Goal: Information Seeking & Learning: Learn about a topic

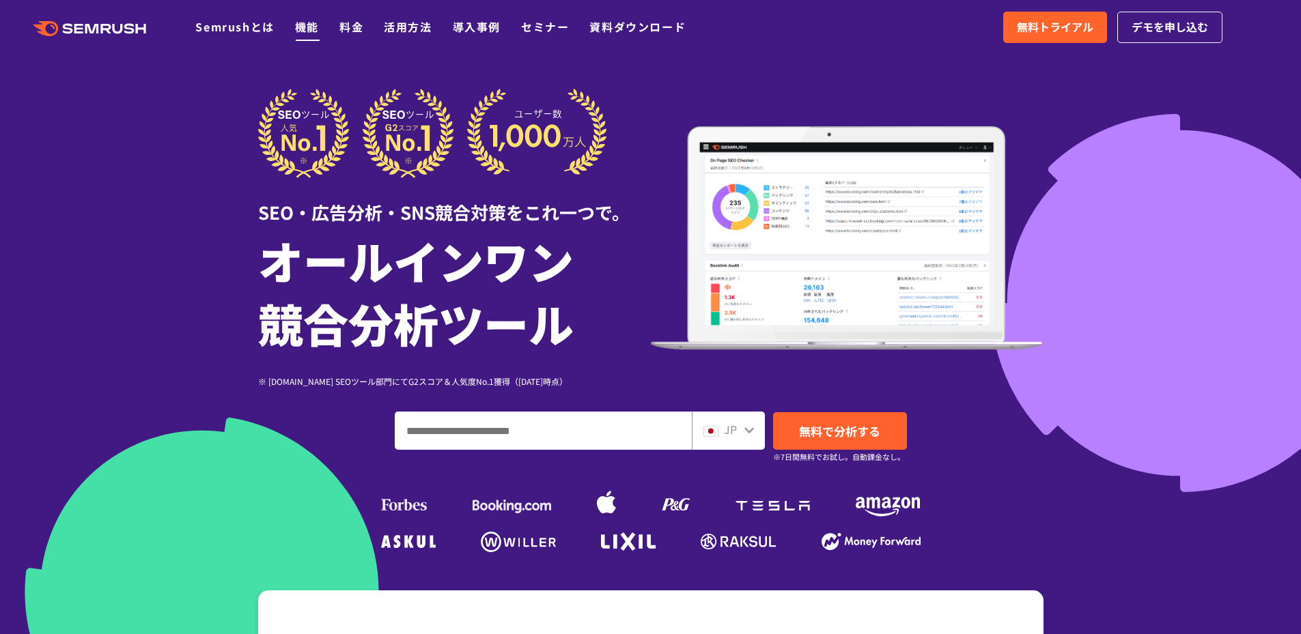
click at [300, 35] on li "機能" at bounding box center [307, 27] width 24 height 18
click at [301, 23] on link "機能" at bounding box center [307, 26] width 24 height 16
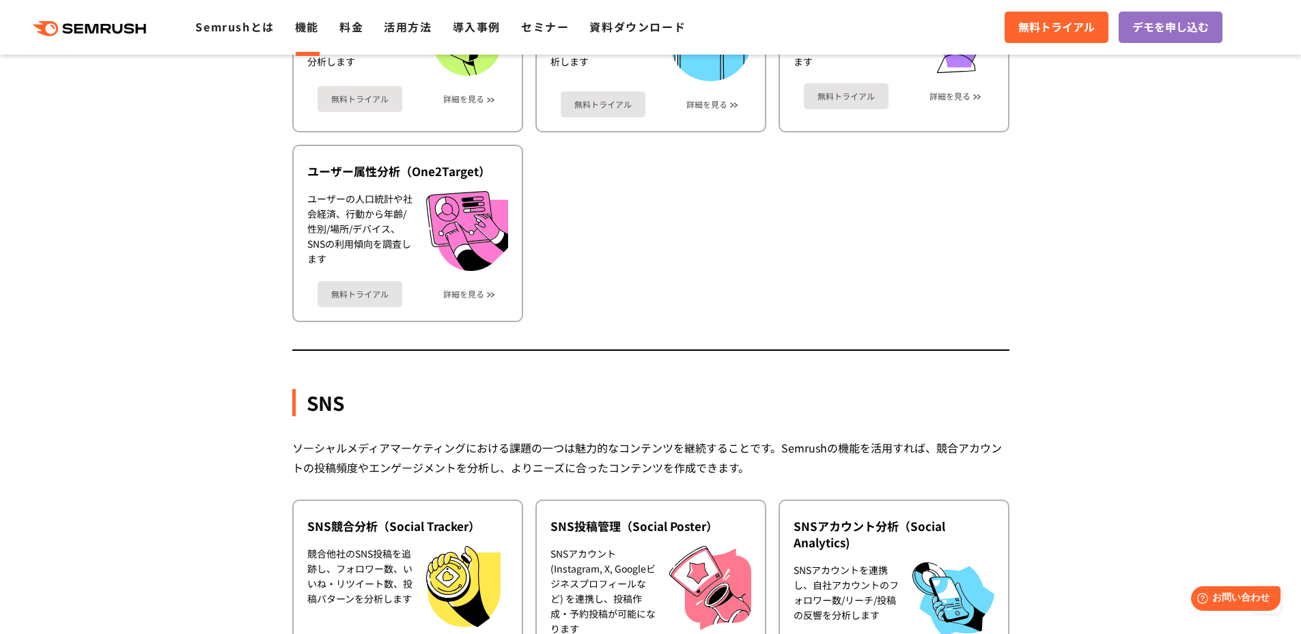
scroll to position [2367, 0]
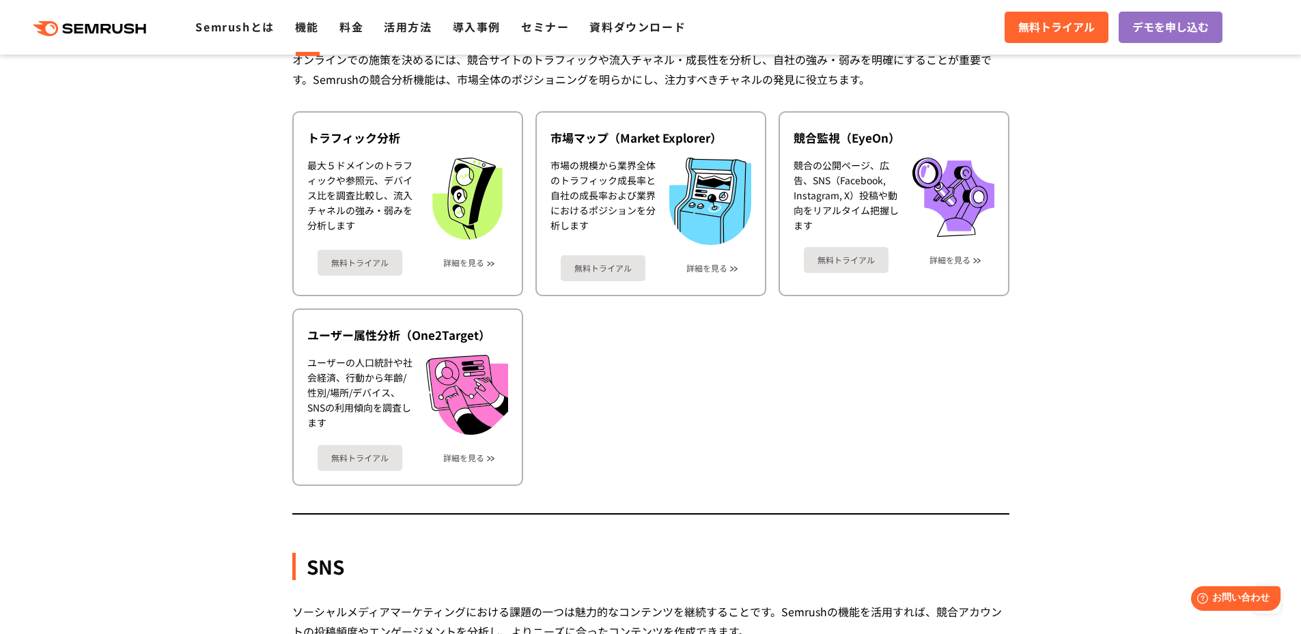
click at [576, 391] on ul "トラフィック分析 最大５ドメインのトラフィックや参照元、デバイス比を調査比較し、流入チャネルの強み・弱みを分析します 無料トライアル 詳細を見る 市場マップ（…" at bounding box center [650, 298] width 717 height 375
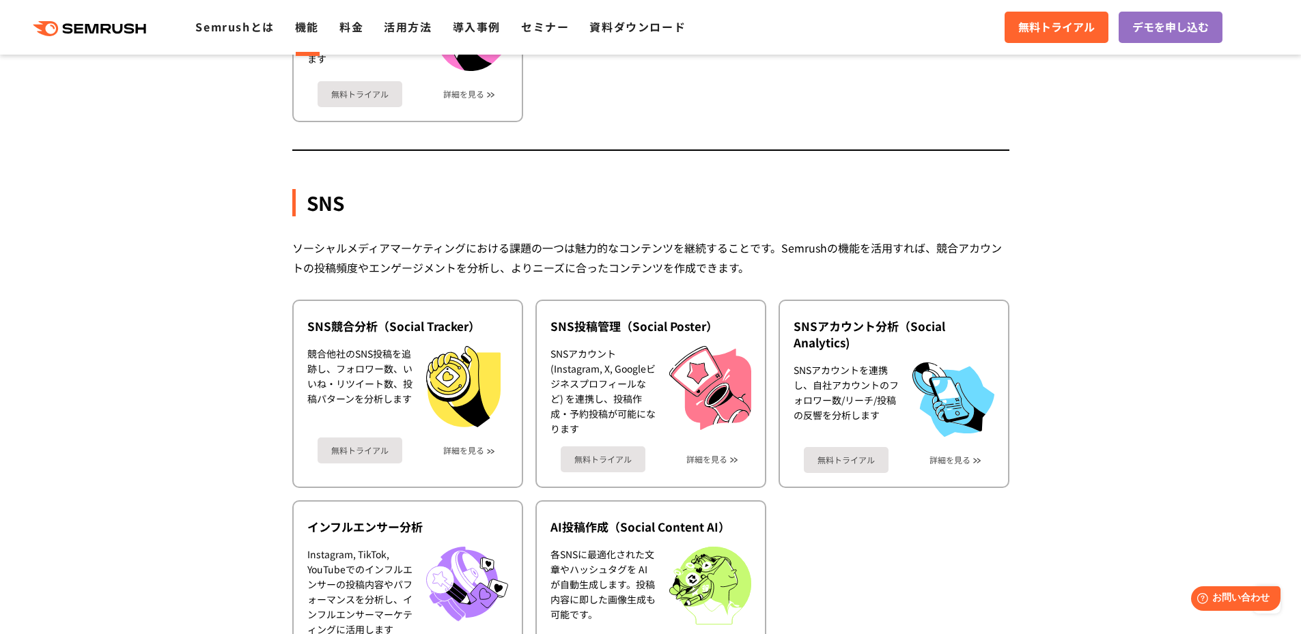
scroll to position [3095, 0]
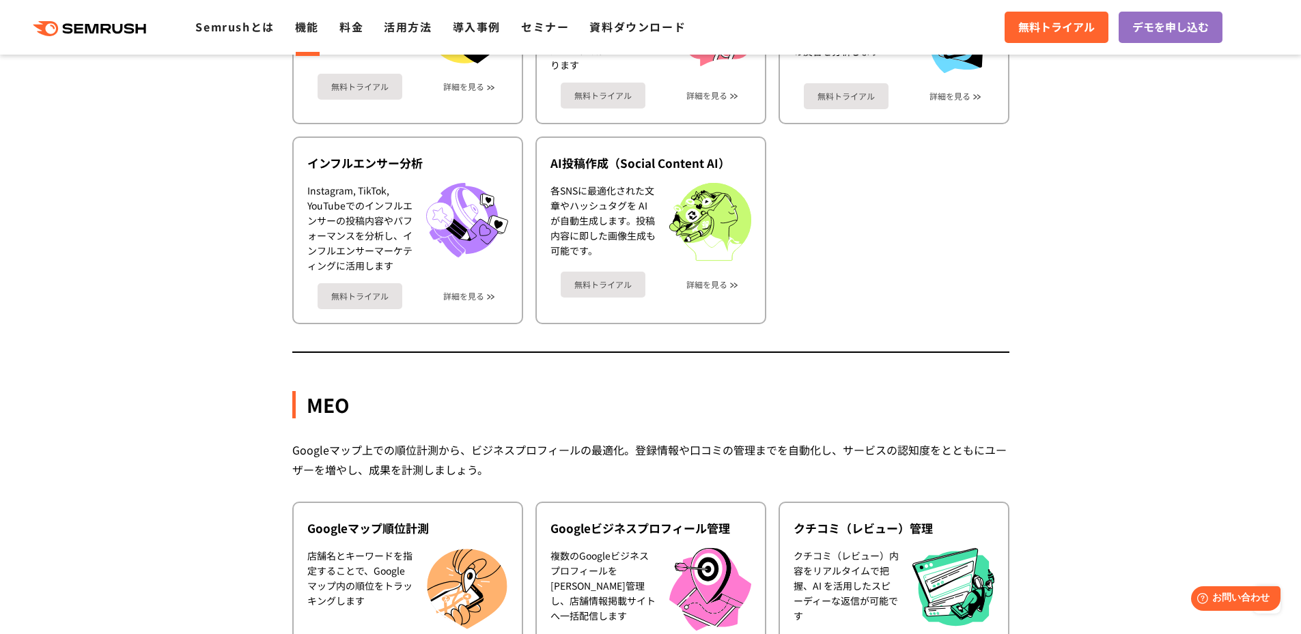
click at [576, 391] on div "MEO" at bounding box center [650, 404] width 717 height 27
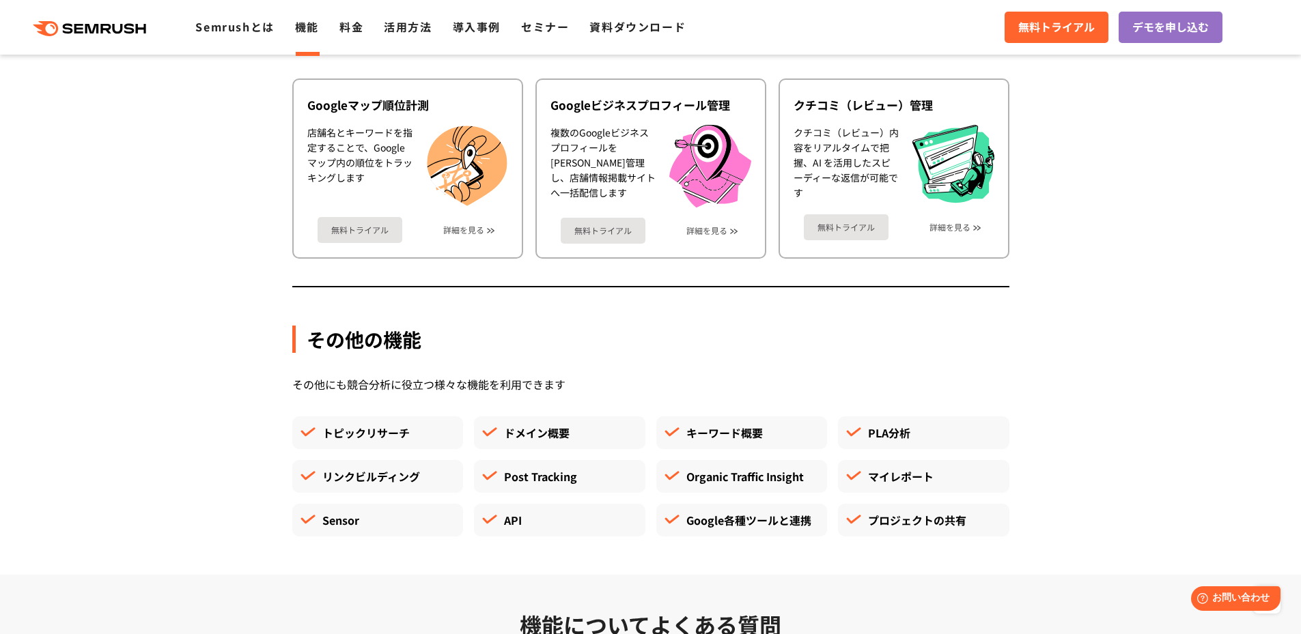
scroll to position [3641, 0]
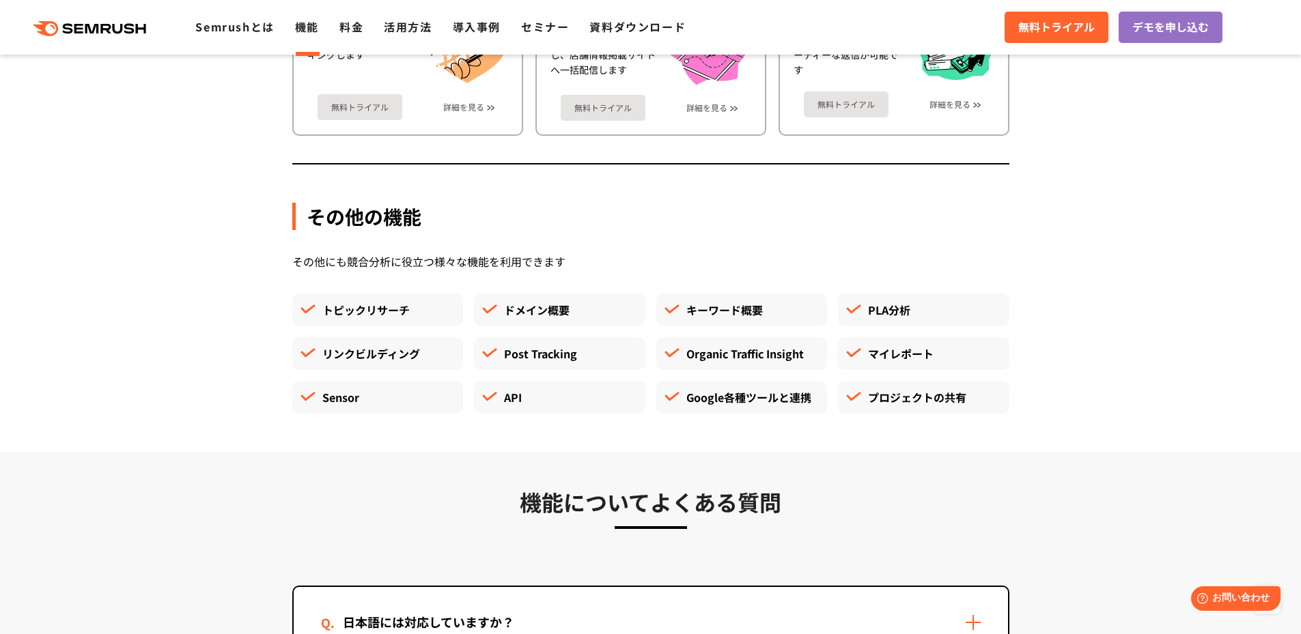
click at [576, 391] on div "API" at bounding box center [559, 397] width 171 height 33
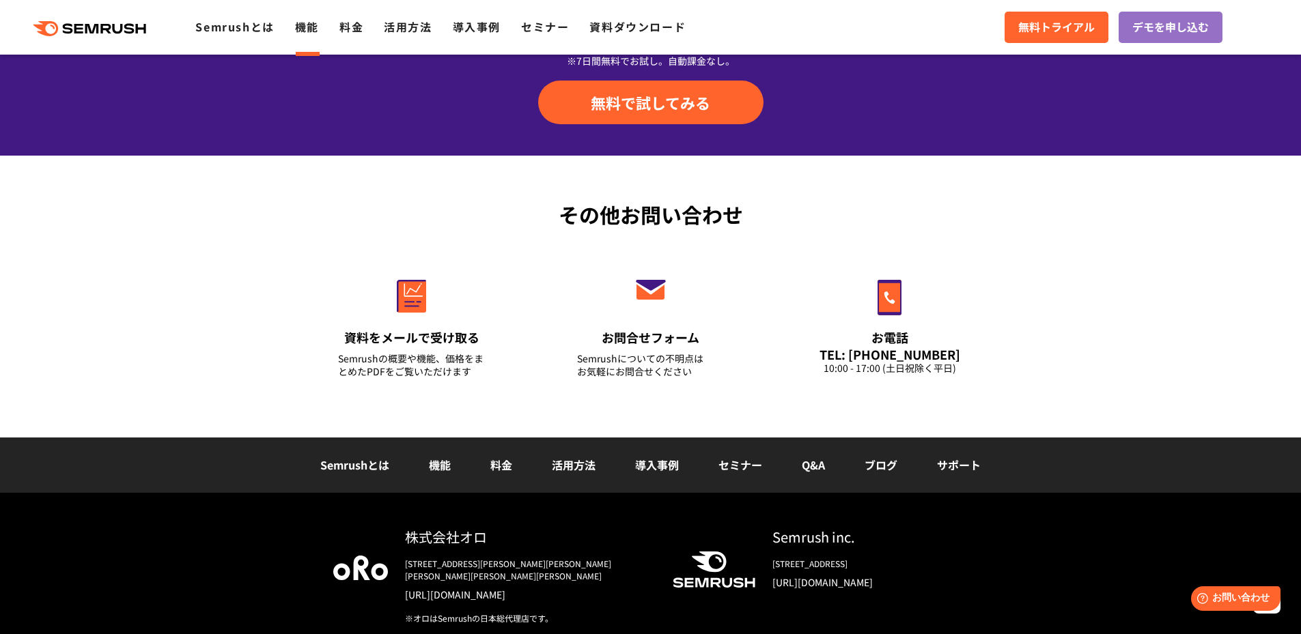
scroll to position [4617, 0]
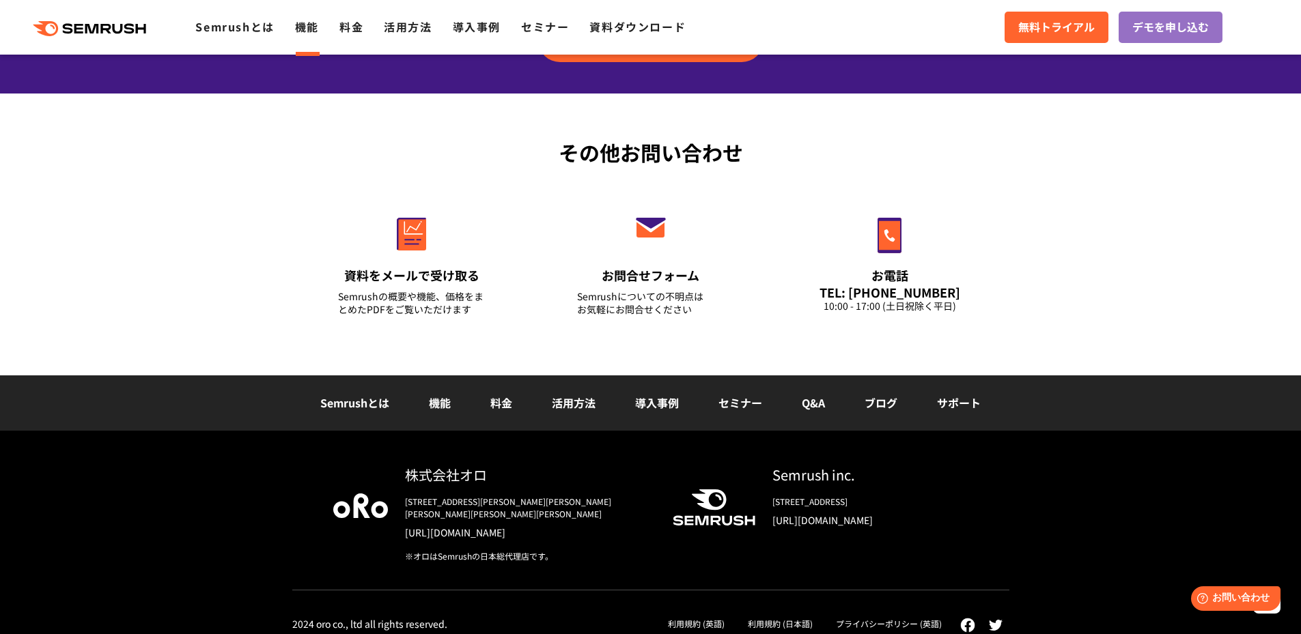
click at [752, 397] on link "セミナー" at bounding box center [740, 403] width 44 height 16
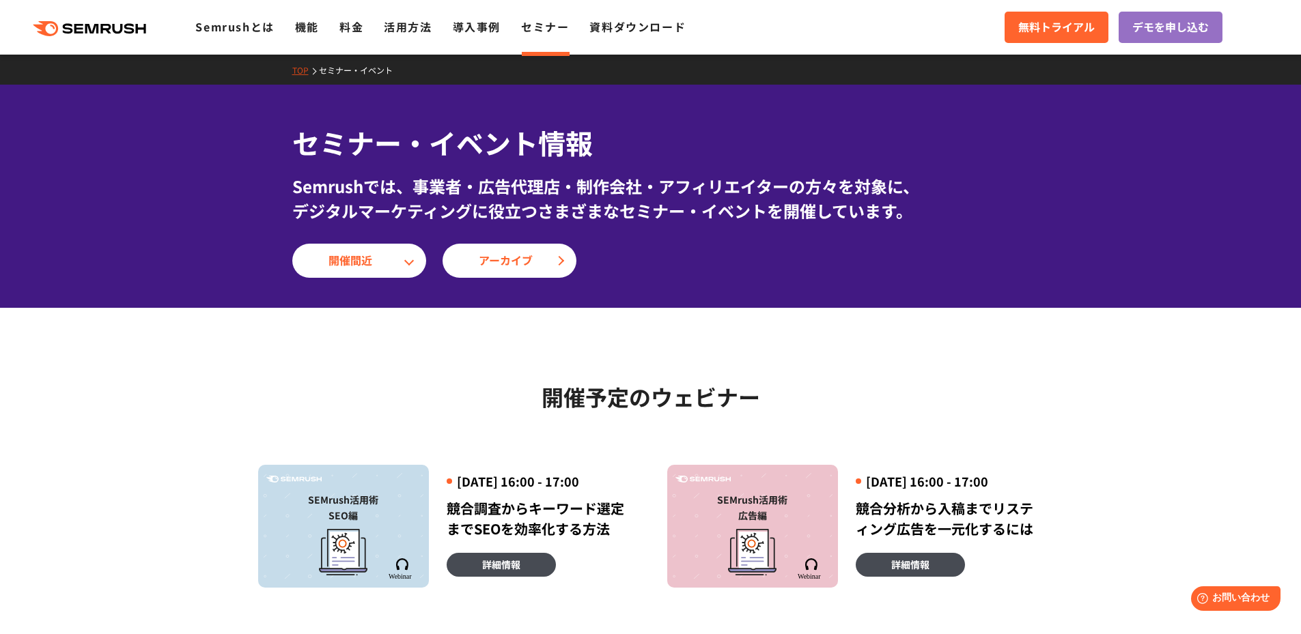
click at [472, 17] on div ".cls {fill: #FF642D;} .cls {fill: #FF642D;} Semrushとは 機能 料金 活用方法 導入事例 セミナー 資料ダウ…" at bounding box center [650, 27] width 1301 height 41
click at [472, 25] on link "導入事例" at bounding box center [477, 26] width 48 height 16
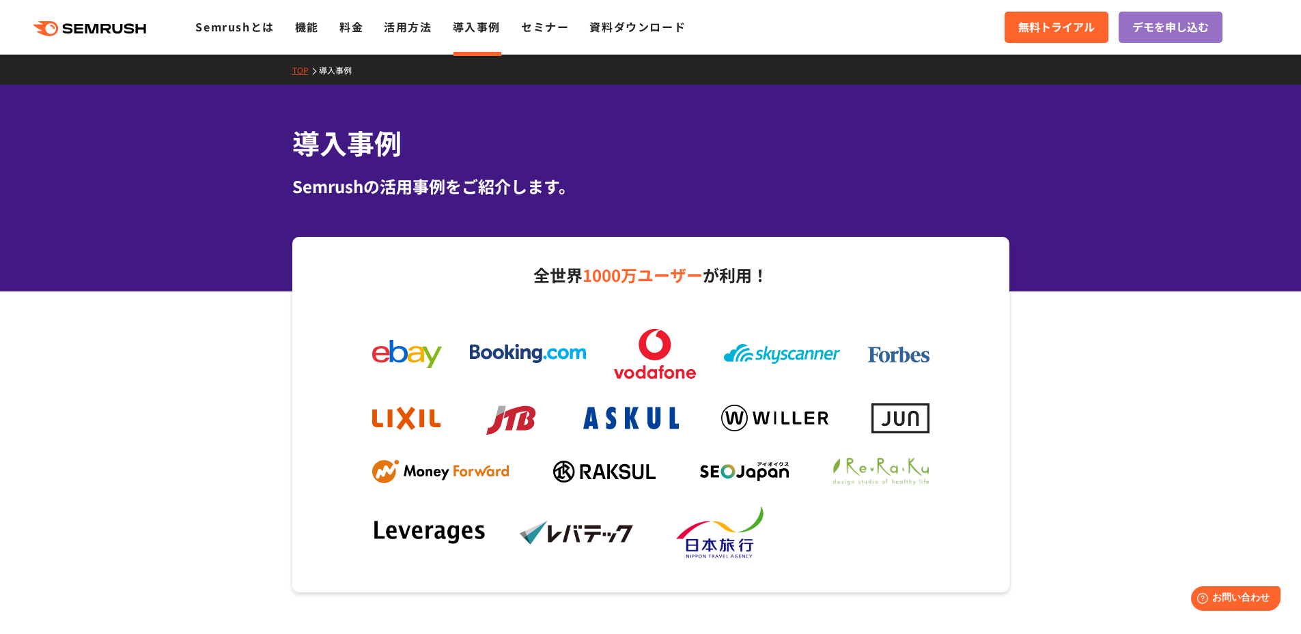
click at [389, 37] on div ".cls {fill: #FF642D;} .cls {fill: #FF642D;} Semrushとは 機能 料金 活用方法 導入事例 セミナー 資料ダウ…" at bounding box center [650, 27] width 1301 height 41
click at [401, 22] on link "活用方法" at bounding box center [408, 26] width 48 height 16
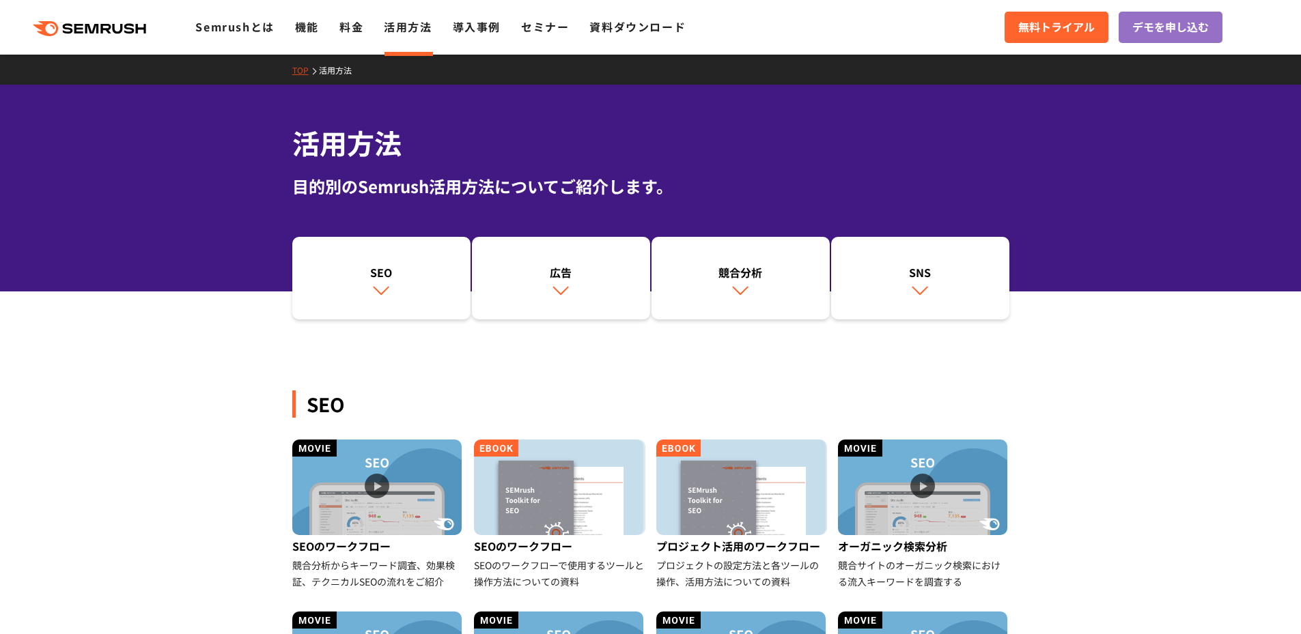
click at [368, 21] on ul "Semrushとは 機能 料金 活用方法 導入事例 セミナー 資料ダウンロード" at bounding box center [450, 27] width 511 height 18
click at [255, 32] on link "Semrushとは" at bounding box center [234, 26] width 79 height 16
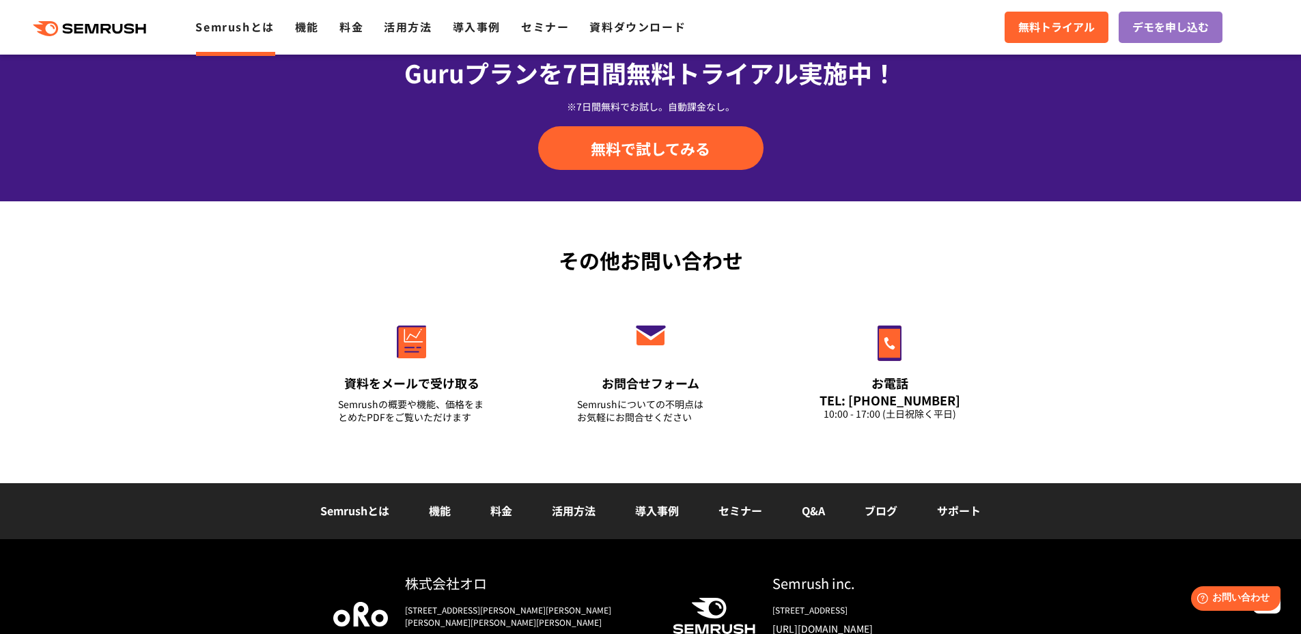
scroll to position [3269, 0]
